Goal: Task Accomplishment & Management: Use online tool/utility

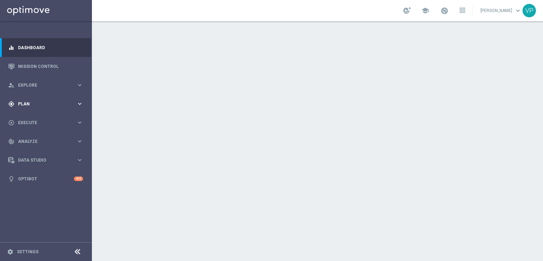
click at [46, 102] on span "Plan" at bounding box center [47, 104] width 58 height 4
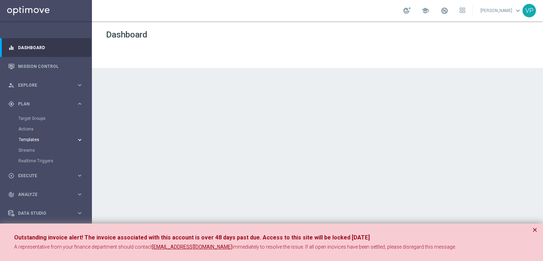
click at [65, 139] on span "Templates" at bounding box center [44, 140] width 51 height 4
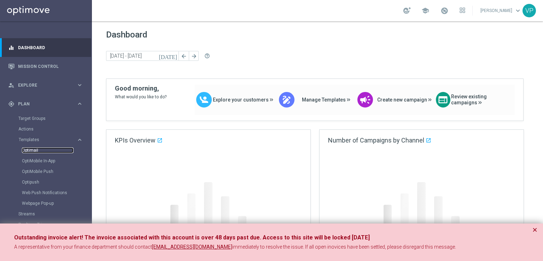
click at [33, 151] on link "Optimail" at bounding box center [48, 151] width 52 height 6
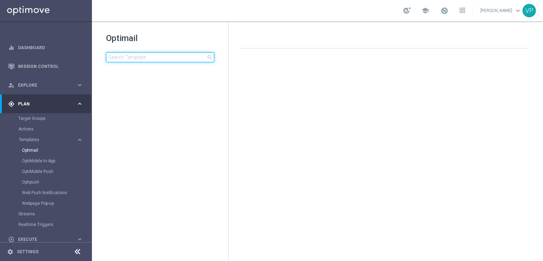
click at [166, 58] on input at bounding box center [160, 57] width 108 height 10
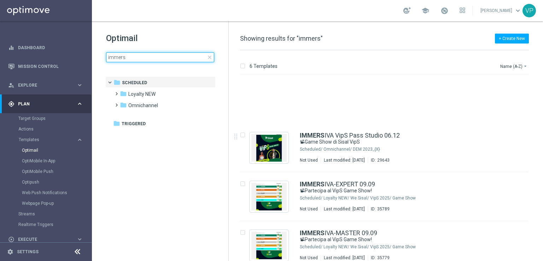
scroll to position [94, 0]
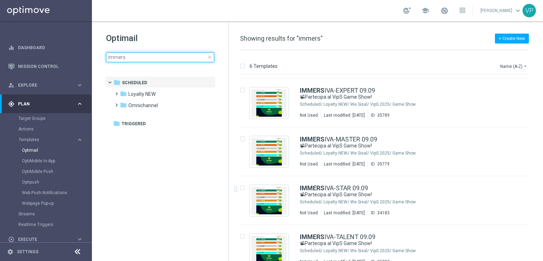
type input "immers"
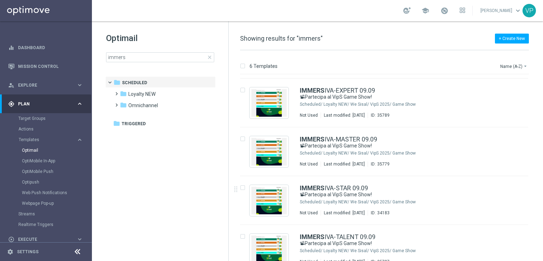
drag, startPoint x: 542, startPoint y: 186, endPoint x: 543, endPoint y: 211, distance: 25.2
click at [543, 211] on div "6 Templates Name (A-Z) arrow_drop_down Drag here to set row groups Drag here to…" at bounding box center [386, 155] width 315 height 211
click at [436, 232] on div "[PERSON_NAME]-TALENT 09.09 📽Partecipa al VipS Game Show! Scheduled/ Loyalty NEW…" at bounding box center [384, 249] width 288 height 49
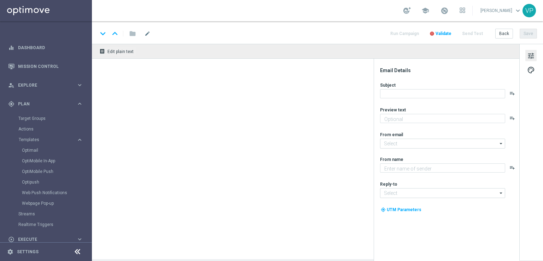
type textarea "Meloni e [PERSON_NAME] ti aspettano live"
type input "[EMAIL_ADDRESS][DOMAIN_NAME]"
type textarea "Sisal"
type input "[EMAIL_ADDRESS][DOMAIN_NAME]"
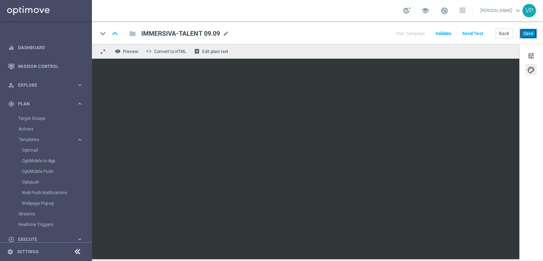
click at [534, 31] on button "Save" at bounding box center [528, 34] width 17 height 10
click at [543, 125] on div "tune palette" at bounding box center [532, 152] width 24 height 217
click at [483, 34] on button "Send Test" at bounding box center [472, 34] width 23 height 10
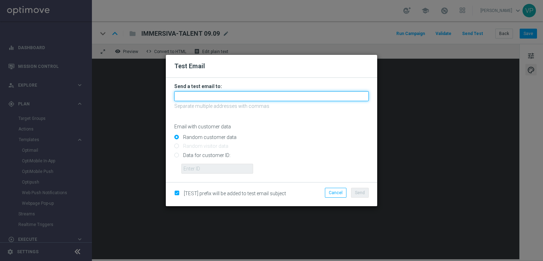
click at [212, 93] on input "text" at bounding box center [271, 96] width 195 height 10
type input "c"
type input "[EMAIL_ADDRESS][DOMAIN_NAME]"
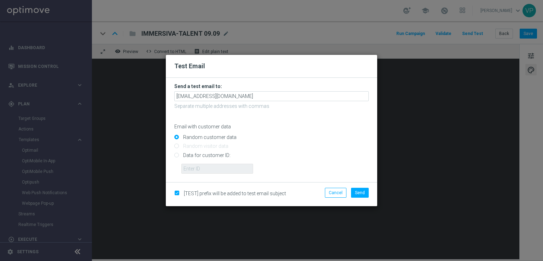
click at [208, 153] on input "Data for customer ID:" at bounding box center [271, 158] width 195 height 10
radio input "true"
click at [207, 168] on input "text" at bounding box center [217, 169] width 72 height 10
type input "3262295"
click at [365, 195] on button "Send" at bounding box center [360, 193] width 18 height 10
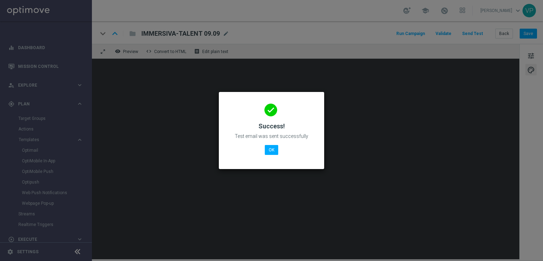
click at [358, 220] on modal-container "done Success! Test email was sent successfully OK" at bounding box center [271, 130] width 543 height 261
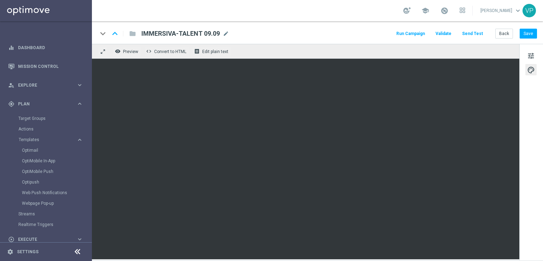
click at [541, 152] on div "tune palette" at bounding box center [532, 152] width 24 height 217
